Goal: Task Accomplishment & Management: Use online tool/utility

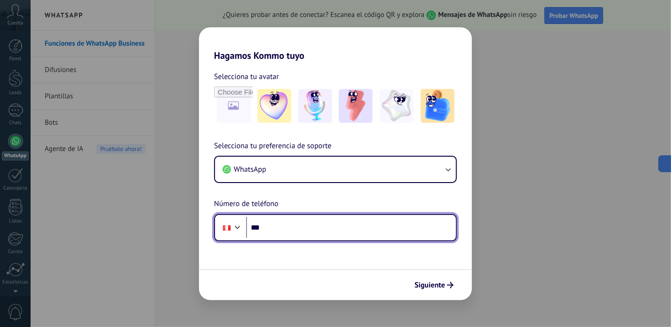
click at [250, 227] on input "***" at bounding box center [351, 228] width 210 height 22
click at [288, 227] on input "***" at bounding box center [351, 228] width 210 height 22
paste input "**********"
type input "**********"
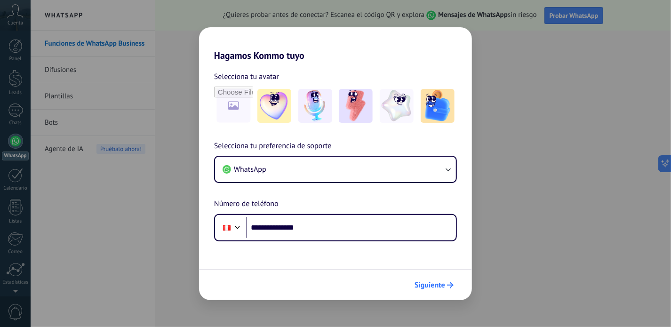
click at [423, 282] on span "Siguiente" at bounding box center [430, 285] width 31 height 7
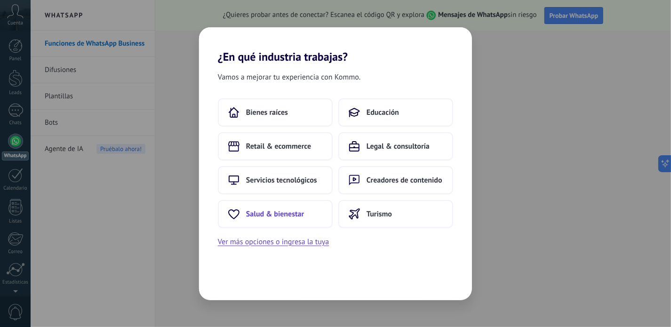
click at [277, 212] on span "Salud & bienestar" at bounding box center [275, 214] width 58 height 9
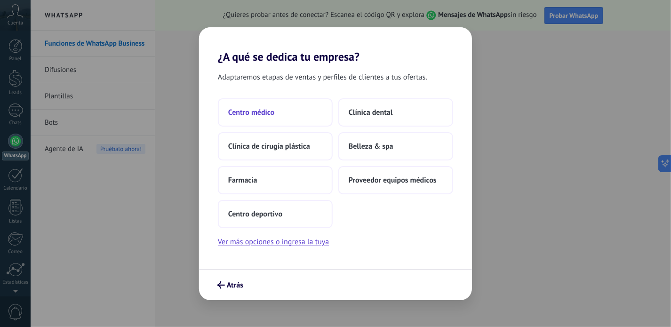
click at [282, 117] on button "Centro médico" at bounding box center [275, 112] width 115 height 28
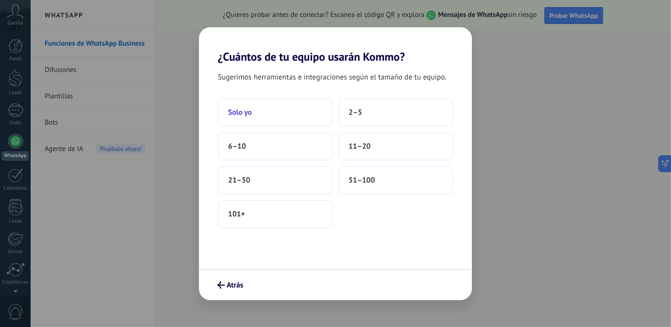
click at [283, 117] on button "Solo yo" at bounding box center [275, 112] width 115 height 28
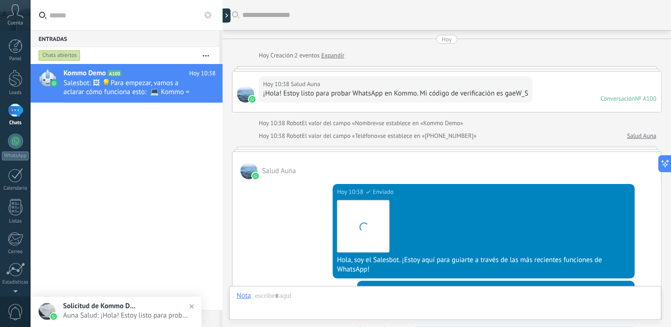
scroll to position [305, 0]
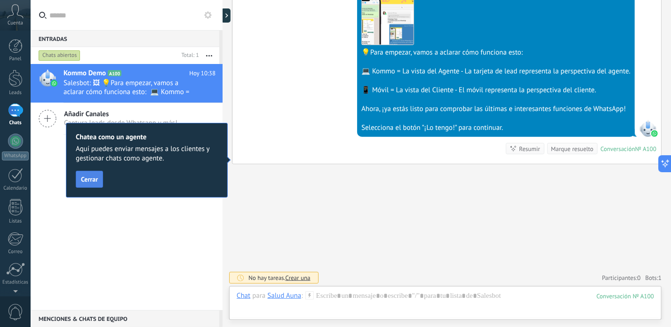
click at [85, 177] on span "Cerrar" at bounding box center [89, 179] width 17 height 7
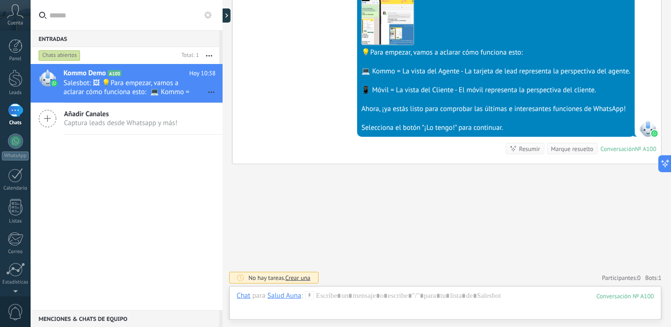
click at [100, 119] on span "Captura leads desde Whatsapp y más!" at bounding box center [120, 123] width 113 height 9
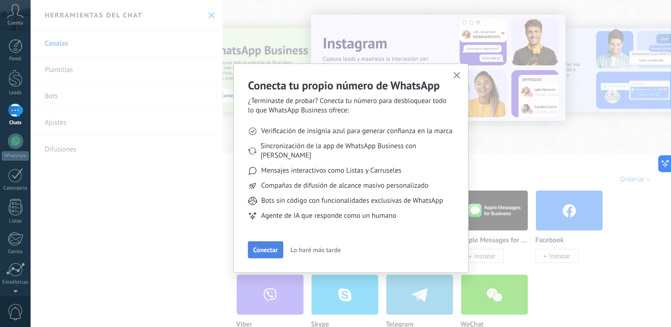
click at [263, 247] on span "Conectar" at bounding box center [265, 250] width 24 height 7
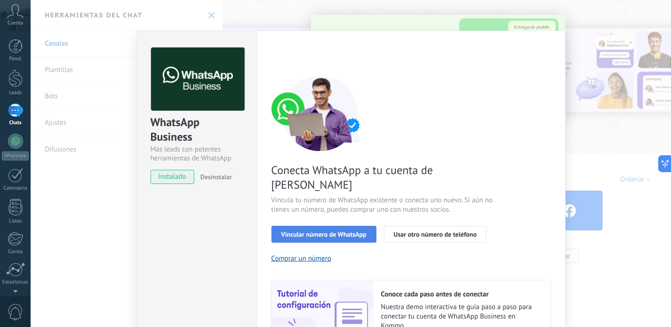
scroll to position [90, 0]
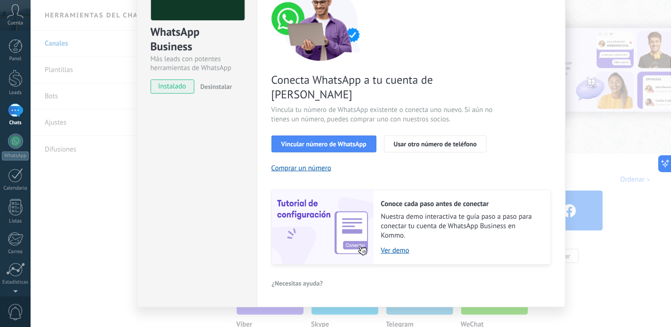
click at [600, 273] on div "WhatsApp Business Más leads con potentes herramientas de WhatsApp instalado Des…" at bounding box center [351, 163] width 641 height 327
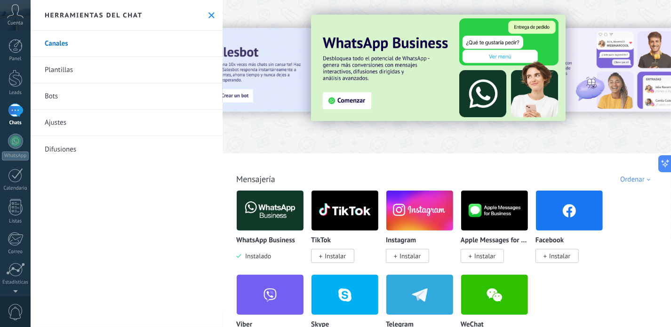
click at [209, 13] on icon at bounding box center [212, 15] width 6 height 6
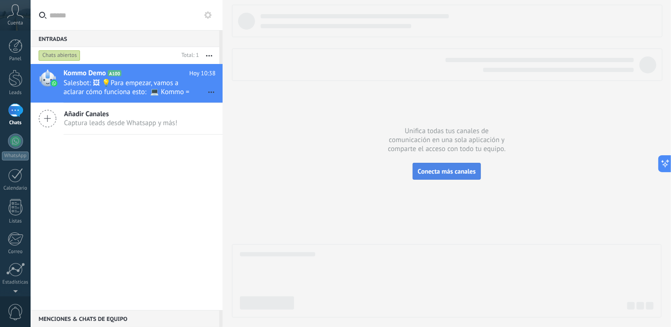
click at [447, 170] on span "Conecta más canales" at bounding box center [447, 171] width 58 height 8
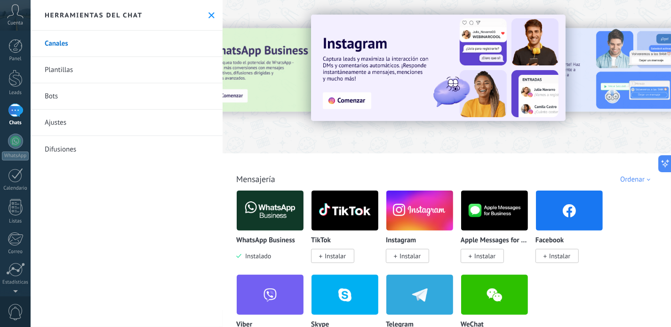
click at [137, 42] on link "Canales" at bounding box center [127, 44] width 192 height 26
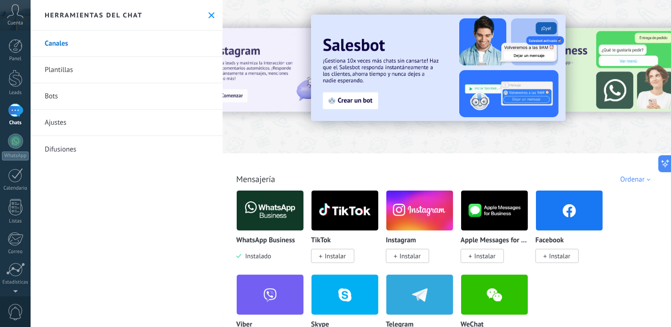
click at [20, 109] on div "1" at bounding box center [15, 111] width 15 height 14
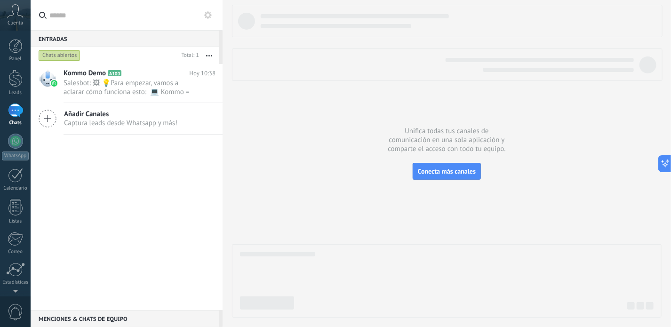
click at [97, 123] on span "Captura leads desde Whatsapp y más!" at bounding box center [120, 123] width 113 height 9
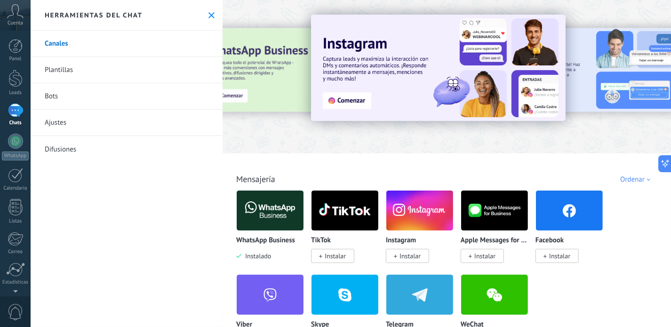
click at [100, 61] on link "Plantillas" at bounding box center [127, 70] width 192 height 26
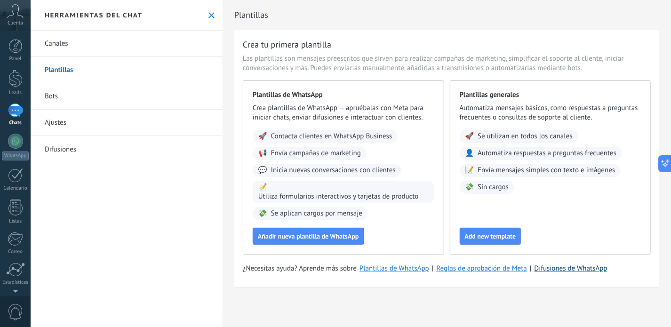
click at [554, 270] on link "Difusiones de WhatsApp" at bounding box center [571, 268] width 73 height 9
click at [299, 234] on span "Añadir nueva plantilla de WhatsApp" at bounding box center [308, 236] width 101 height 7
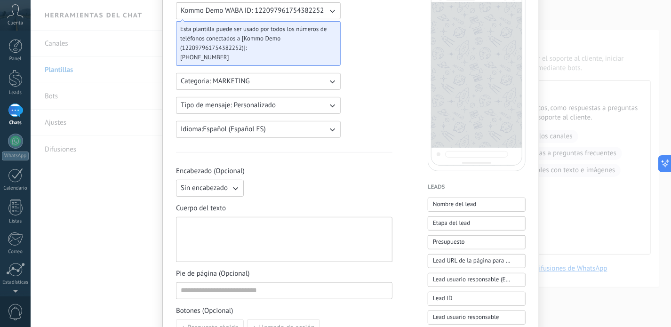
scroll to position [188, 0]
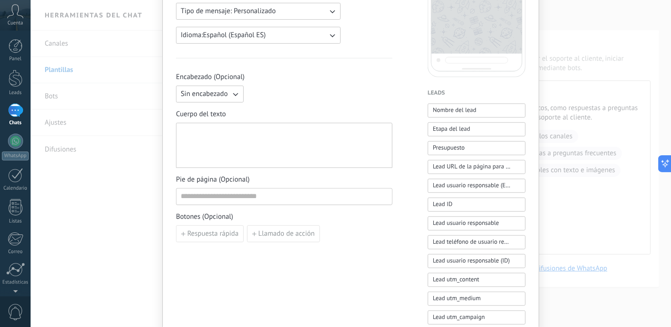
click at [215, 132] on div at bounding box center [284, 145] width 207 height 37
paste div
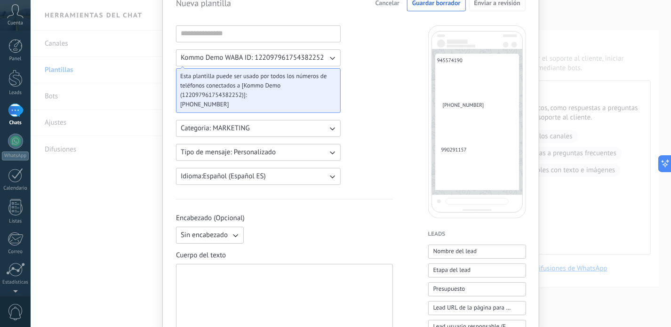
scroll to position [0, 0]
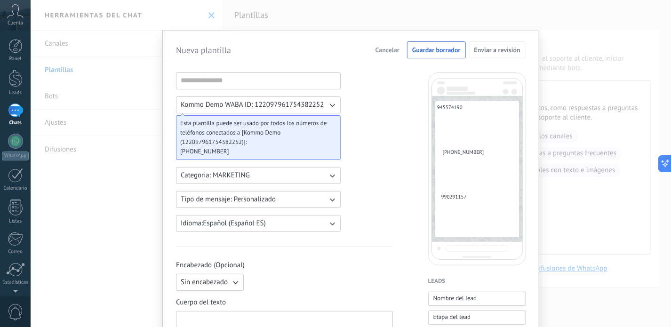
click at [396, 45] on button "Cancelar" at bounding box center [388, 50] width 32 height 14
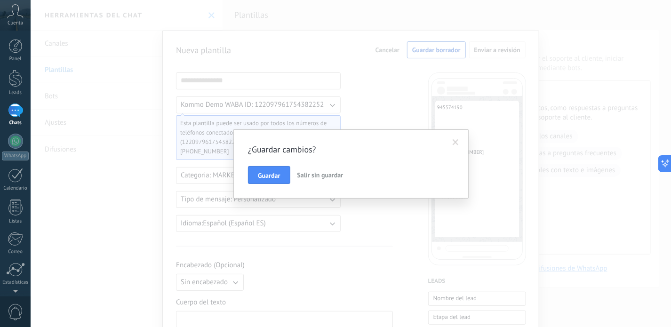
click at [330, 175] on span "Salir sin guardar" at bounding box center [321, 175] width 46 height 8
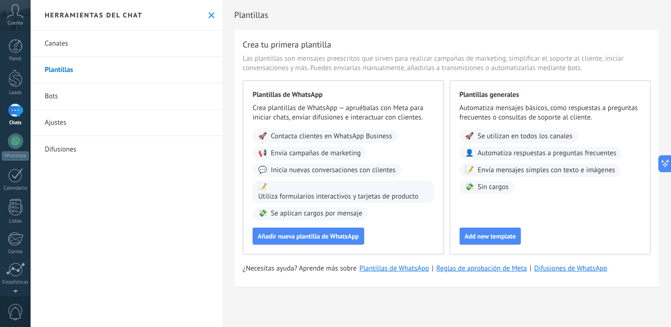
click at [212, 14] on button at bounding box center [212, 15] width 8 height 8
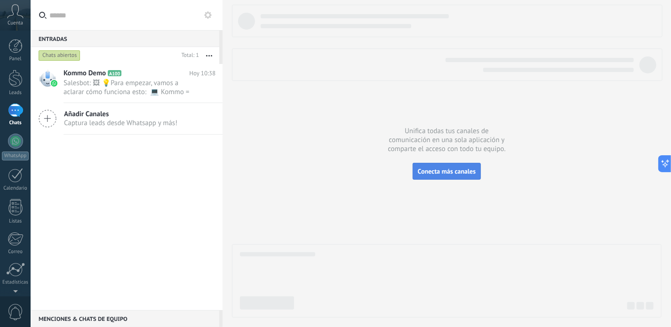
click at [454, 168] on span "Conecta más canales" at bounding box center [447, 171] width 58 height 8
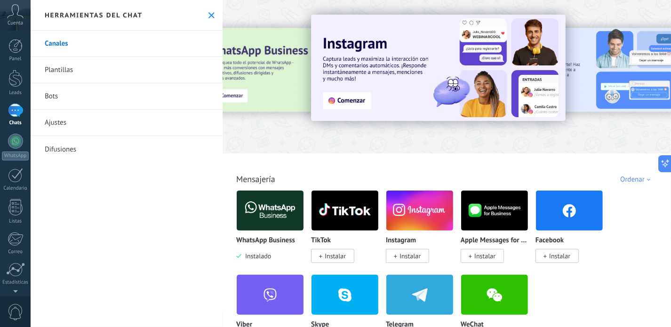
click at [259, 217] on img at bounding box center [270, 211] width 67 height 46
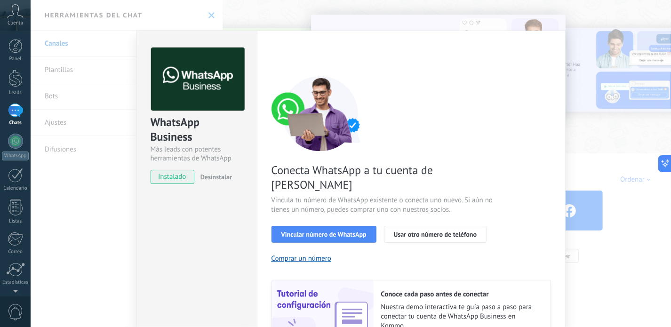
click at [172, 176] on span "instalado" at bounding box center [172, 177] width 43 height 14
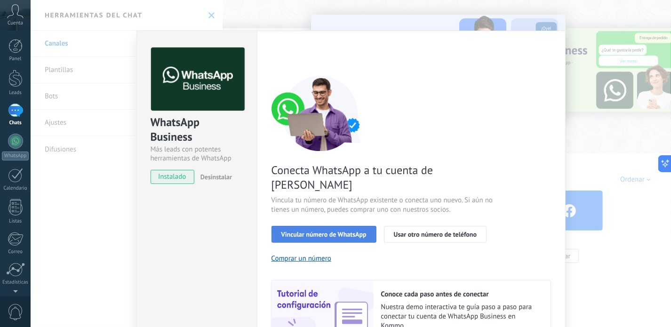
click at [305, 231] on span "Vincular número de WhatsApp" at bounding box center [324, 234] width 85 height 7
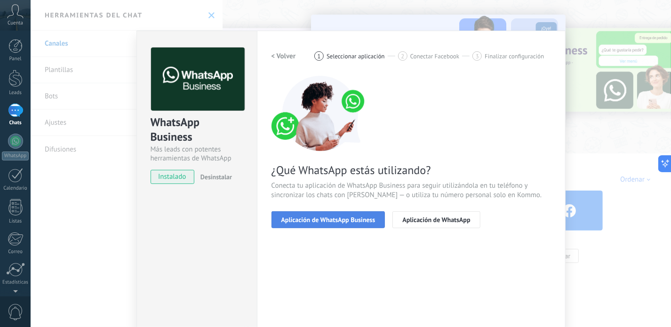
click at [306, 221] on span "Aplicación de WhatsApp Business" at bounding box center [329, 220] width 94 height 7
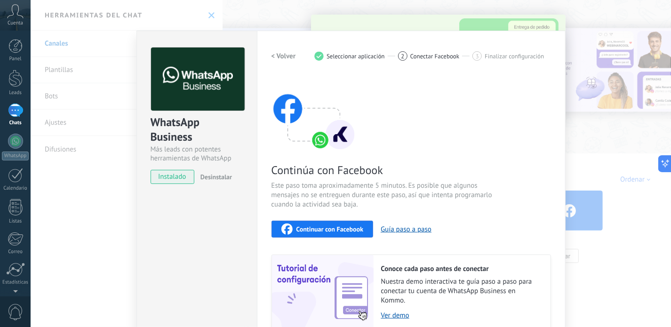
click at [347, 56] on span "Seleccionar aplicación" at bounding box center [356, 56] width 58 height 7
click at [207, 204] on div "WhatsApp Business Más leads con potentes herramientas de WhatsApp instalado Des…" at bounding box center [197, 202] width 121 height 342
click at [208, 226] on div "WhatsApp Business Más leads con potentes herramientas de WhatsApp instalado Des…" at bounding box center [197, 202] width 121 height 342
click at [179, 180] on span "instalado" at bounding box center [172, 177] width 43 height 14
click at [397, 16] on div "WhatsApp Business Más leads con potentes herramientas de WhatsApp instalado Des…" at bounding box center [351, 163] width 641 height 327
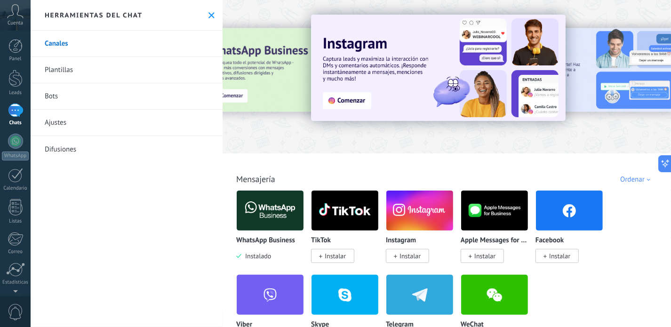
click at [210, 14] on use at bounding box center [212, 15] width 6 height 6
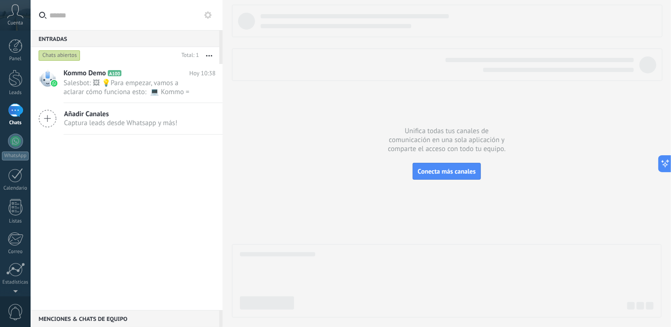
click at [206, 16] on use at bounding box center [208, 15] width 8 height 8
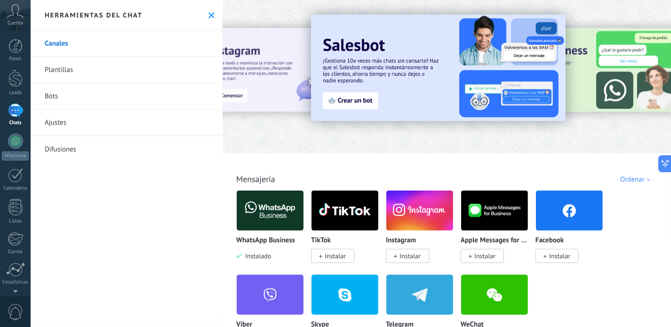
click at [17, 110] on div "1" at bounding box center [15, 111] width 15 height 14
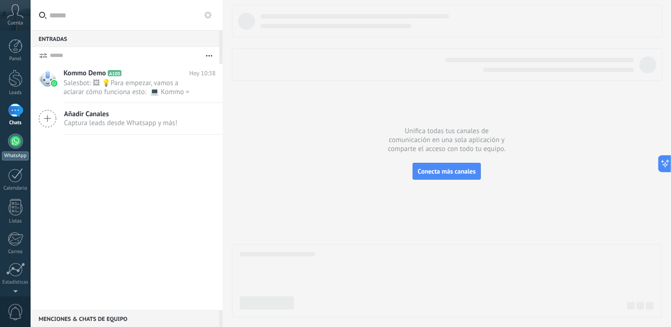
click at [14, 145] on div at bounding box center [15, 141] width 15 height 15
